Goal: Transaction & Acquisition: Book appointment/travel/reservation

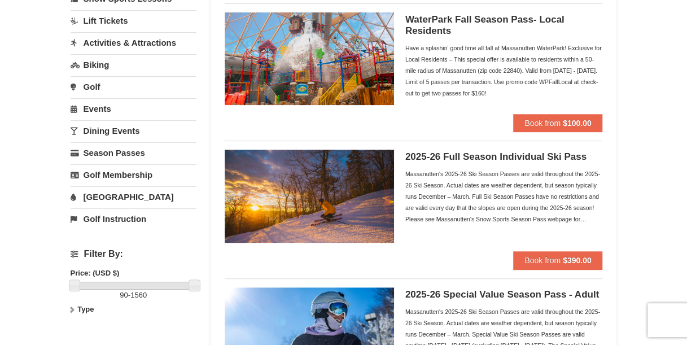
scroll to position [113, 0]
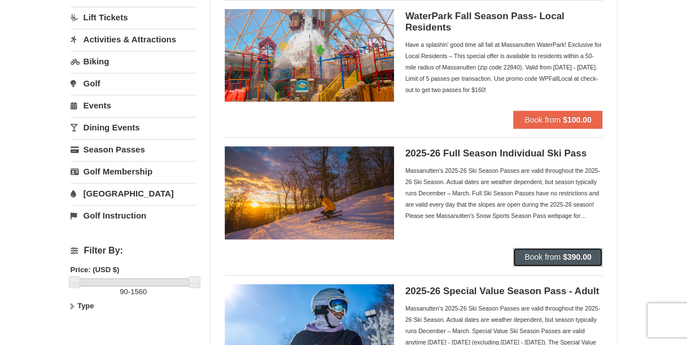
click at [517, 257] on button "Book from $390.00" at bounding box center [557, 257] width 89 height 18
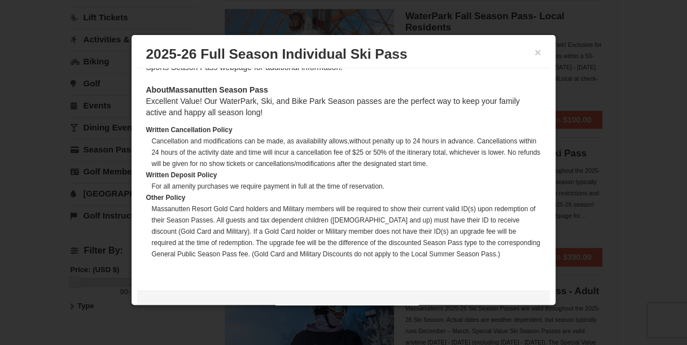
scroll to position [458, 0]
click at [24, 158] on div at bounding box center [343, 172] width 687 height 345
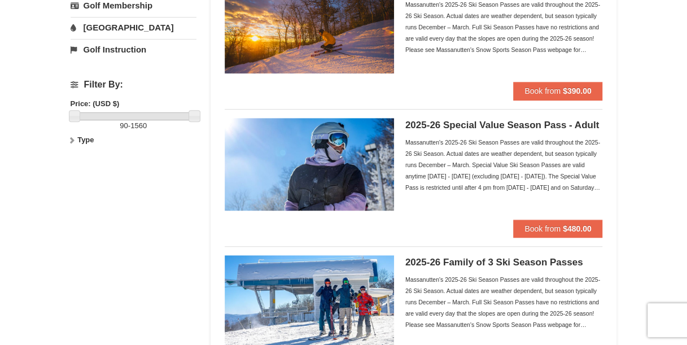
scroll to position [282, 0]
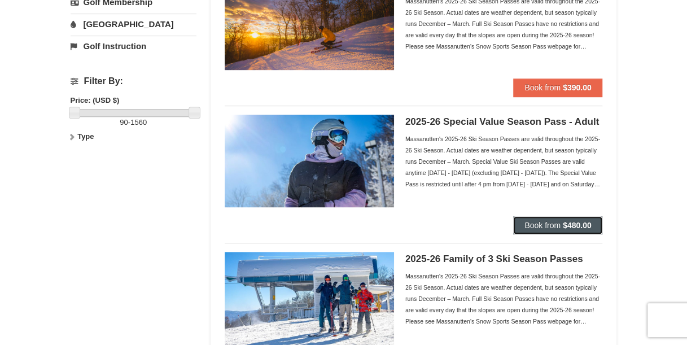
click at [563, 227] on strong "$480.00" at bounding box center [577, 225] width 29 height 9
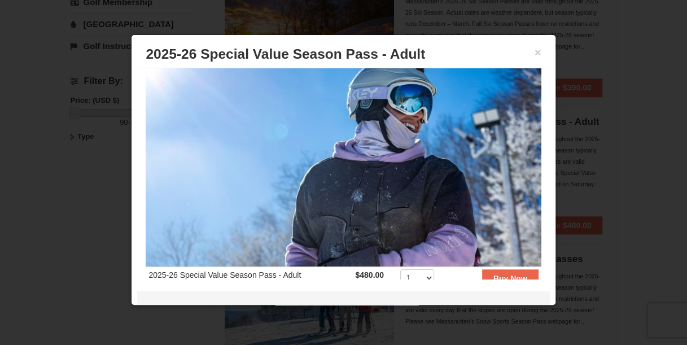
scroll to position [0, 0]
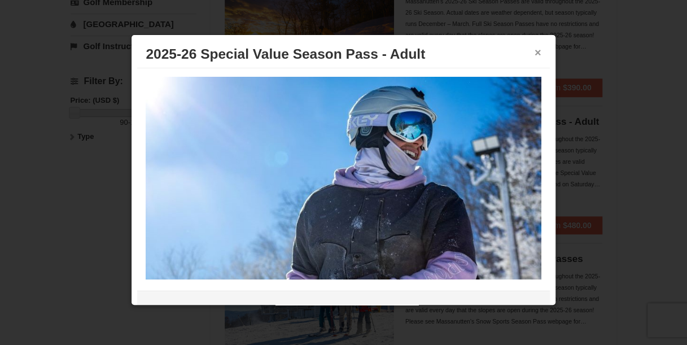
click at [535, 53] on button "×" at bounding box center [538, 52] width 7 height 11
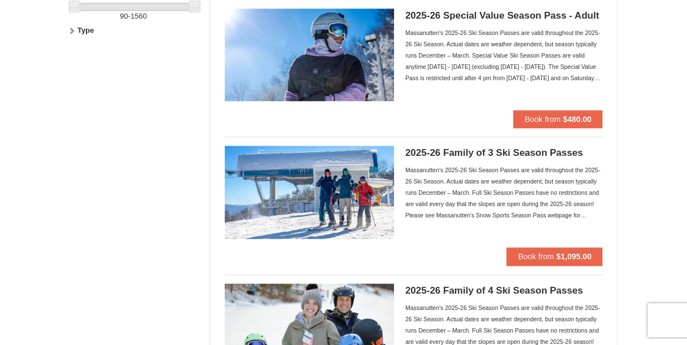
scroll to position [395, 0]
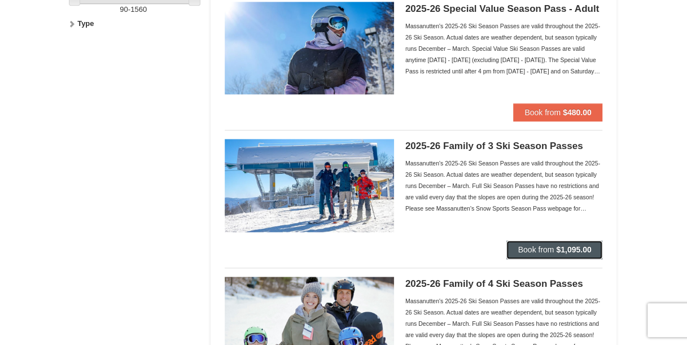
click at [552, 248] on span "Book from" at bounding box center [536, 249] width 36 height 9
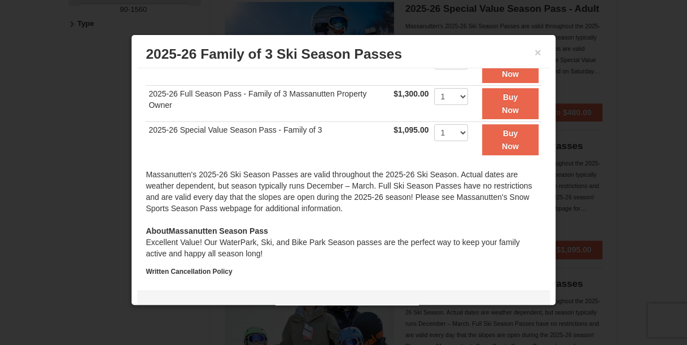
scroll to position [247, 0]
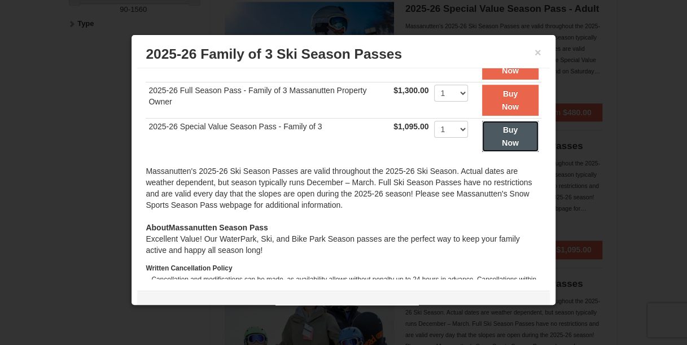
click at [511, 122] on button "Buy Now" at bounding box center [510, 136] width 56 height 31
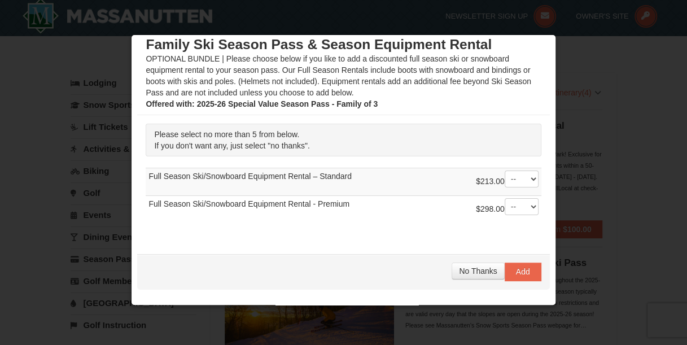
scroll to position [0, 0]
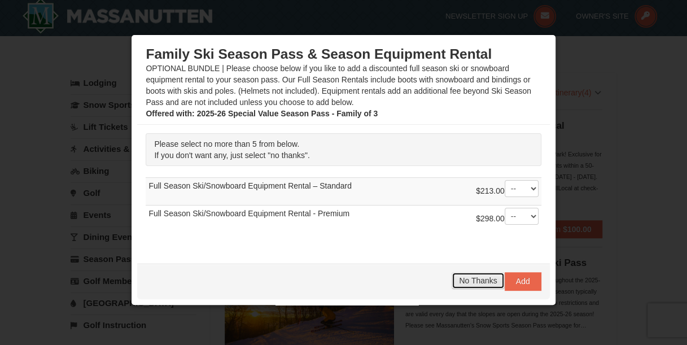
click at [459, 281] on span "No Thanks" at bounding box center [478, 280] width 38 height 9
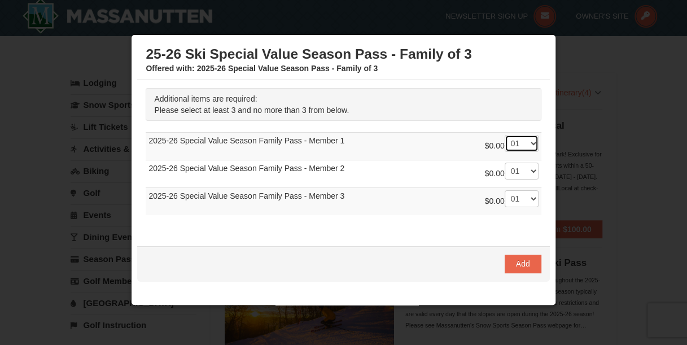
click at [523, 142] on select "-- 01 02 03" at bounding box center [522, 143] width 34 height 17
click at [588, 233] on div at bounding box center [343, 172] width 687 height 345
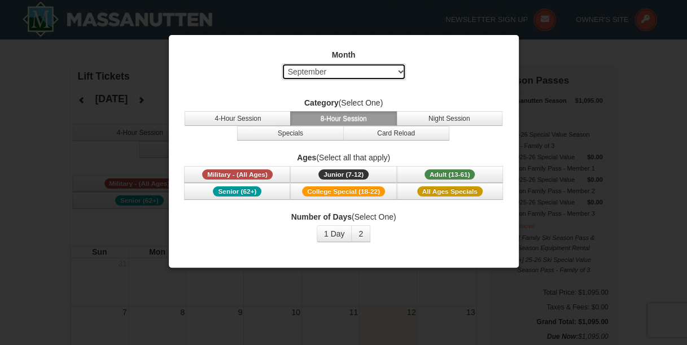
click at [401, 71] on select "Select September October November December January February March April May Jun…" at bounding box center [344, 71] width 124 height 17
select select "12"
click at [282, 63] on select "Select September October November December January February March April May Jun…" at bounding box center [344, 71] width 124 height 17
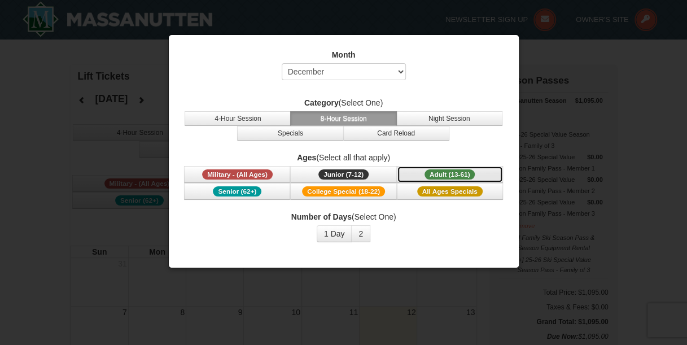
click at [436, 164] on div "Ages (Select all that apply) Military - (All Ages) Junior (7-12) (7 - 12) Adult…" at bounding box center [344, 176] width 322 height 48
click at [360, 225] on button "2" at bounding box center [360, 233] width 19 height 17
click at [364, 229] on button "2" at bounding box center [360, 233] width 19 height 17
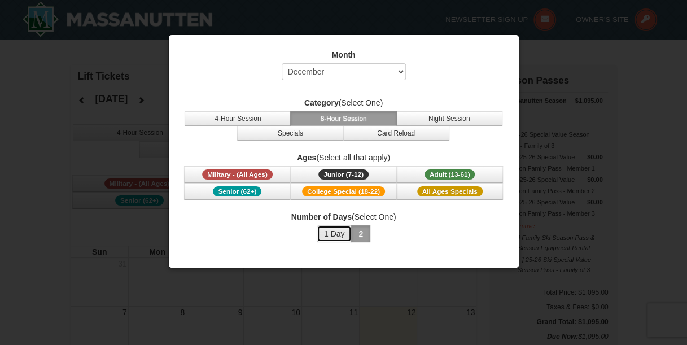
click at [321, 229] on button "1 Day" at bounding box center [335, 233] width 36 height 17
click at [365, 229] on button "2" at bounding box center [360, 233] width 19 height 17
click at [347, 225] on button "1 Day" at bounding box center [335, 233] width 36 height 17
click at [333, 131] on button "Specials" at bounding box center [290, 133] width 106 height 15
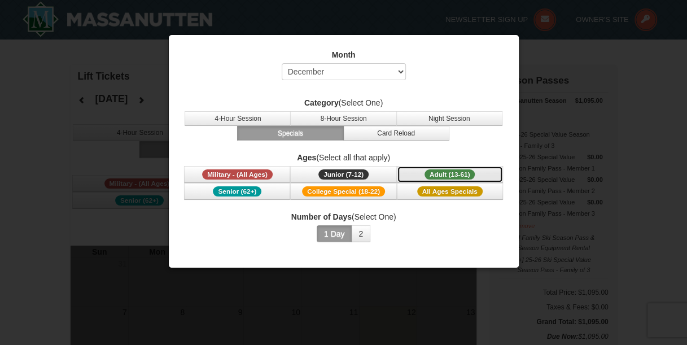
click at [432, 168] on button "Adult (13-61) (13 - 61)" at bounding box center [450, 174] width 106 height 17
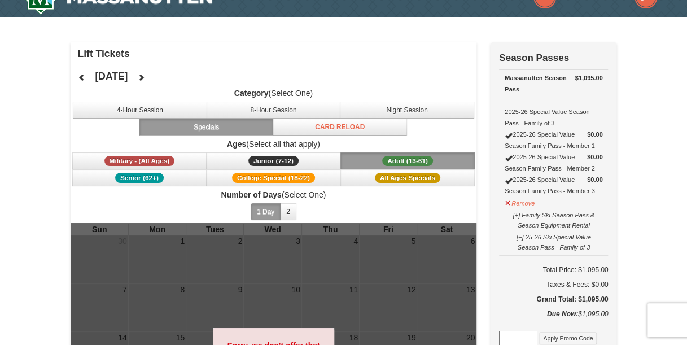
scroll to position [113, 0]
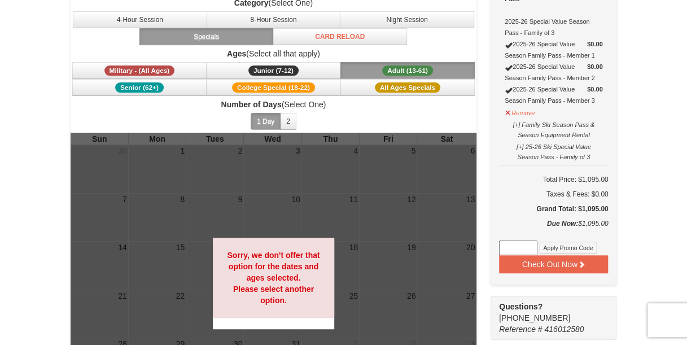
click at [356, 114] on span "Number of Days (Select One) 1 Day 2 3 4 5 6 7 8 9 10 11 12 13 14 15" at bounding box center [274, 116] width 406 height 34
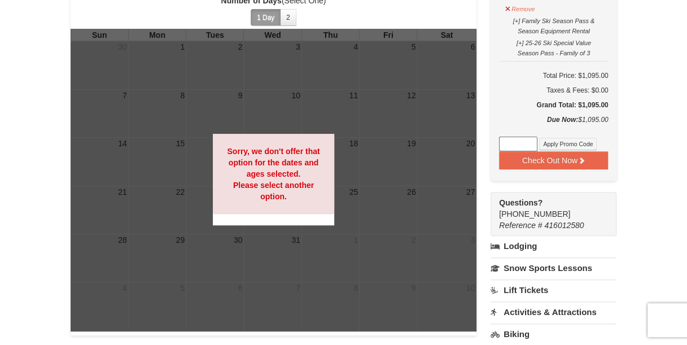
scroll to position [226, 0]
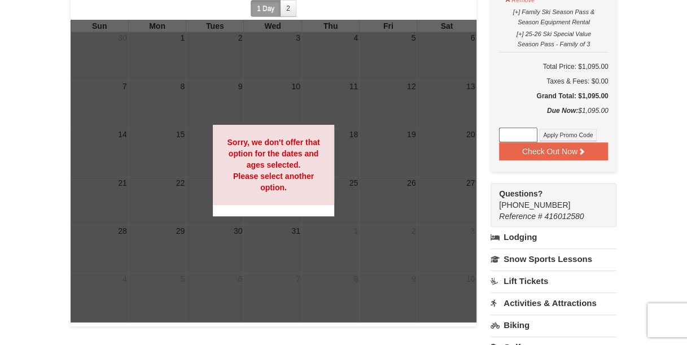
click at [290, 250] on div at bounding box center [274, 171] width 406 height 303
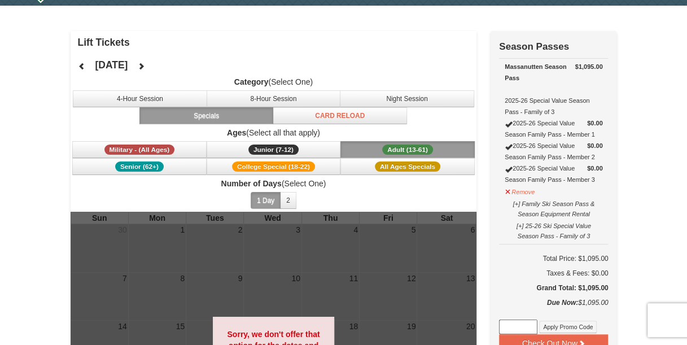
scroll to position [0, 0]
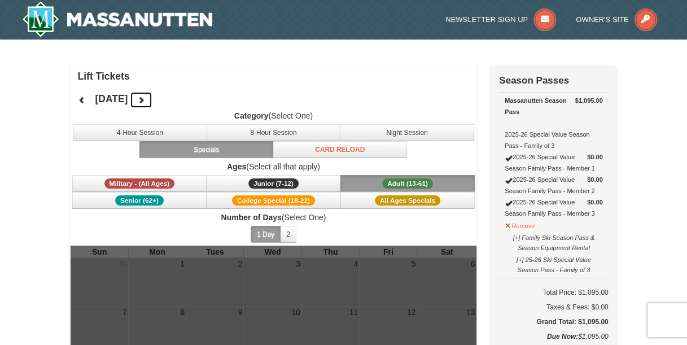
click at [145, 100] on icon at bounding box center [141, 100] width 8 height 8
click at [128, 94] on h4 "January 2026" at bounding box center [111, 98] width 33 height 11
click at [80, 100] on icon at bounding box center [82, 100] width 8 height 8
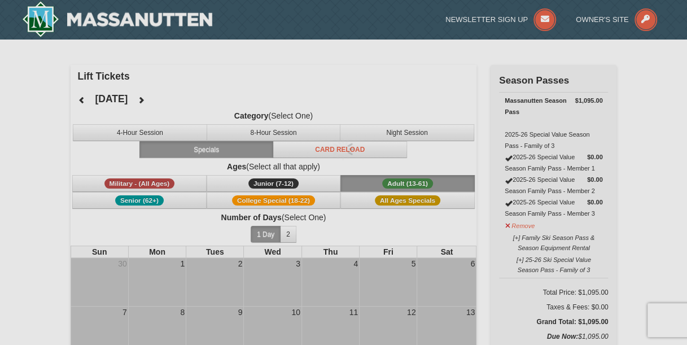
click at [80, 100] on div at bounding box center [343, 172] width 687 height 345
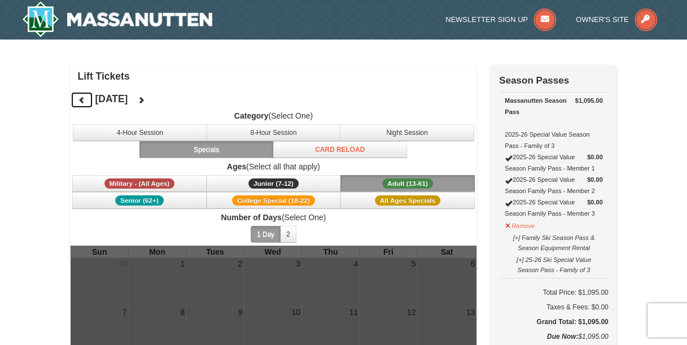
click at [80, 100] on icon at bounding box center [82, 100] width 8 height 8
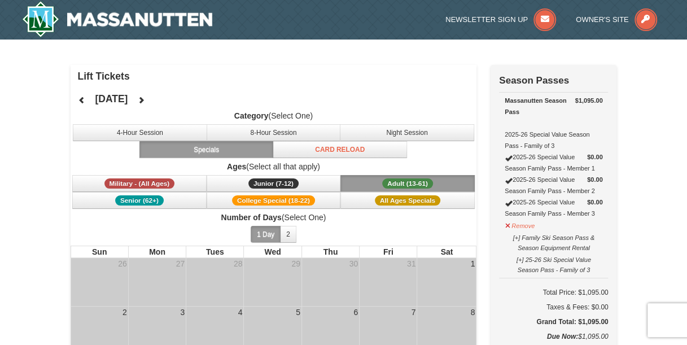
drag, startPoint x: 230, startPoint y: 34, endPoint x: 140, endPoint y: 14, distance: 92.0
click at [140, 14] on div at bounding box center [151, 20] width 275 height 40
